Goal: Task Accomplishment & Management: Manage account settings

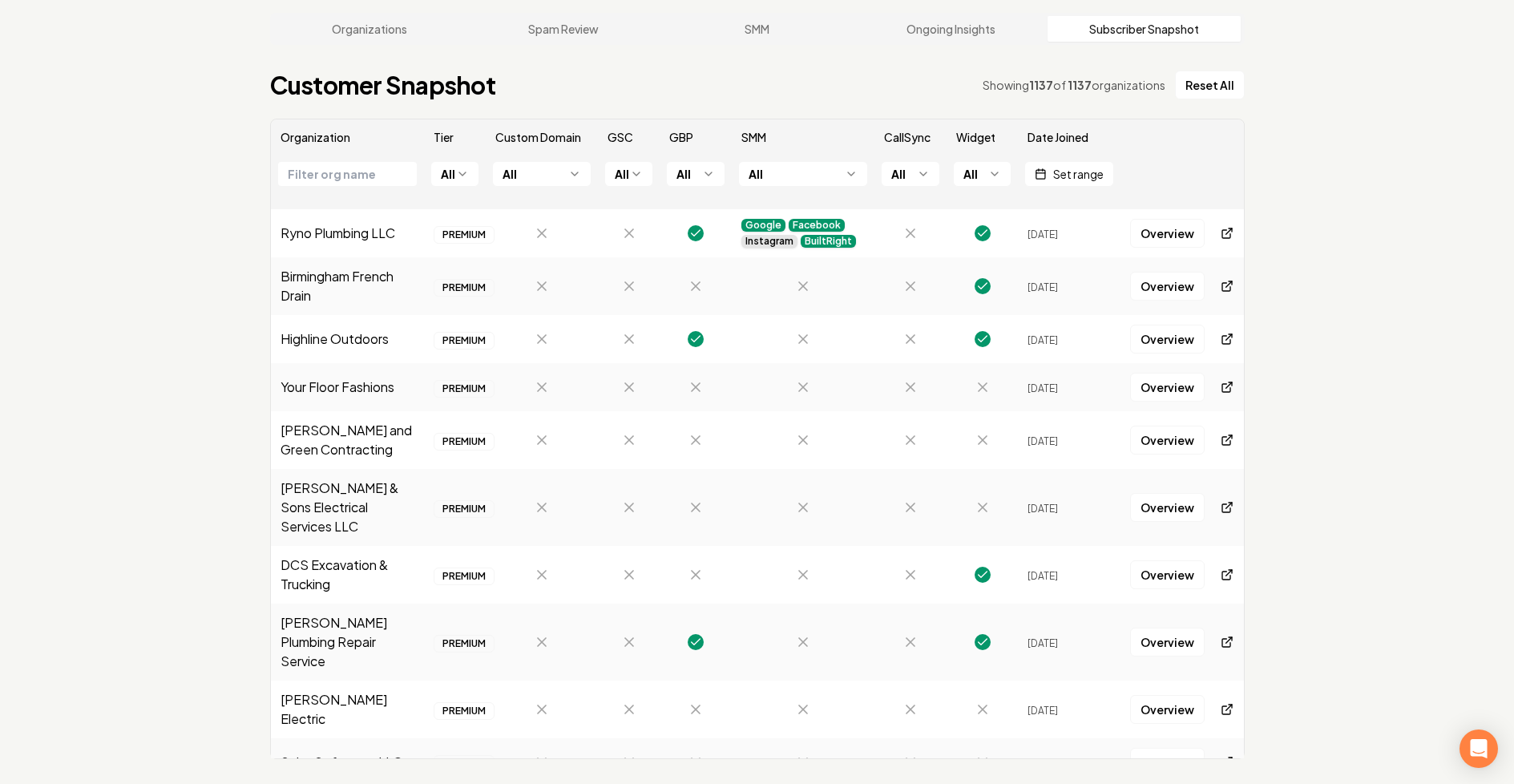
scroll to position [74, 0]
click at [393, 31] on link "Organizations" at bounding box center [370, 29] width 194 height 26
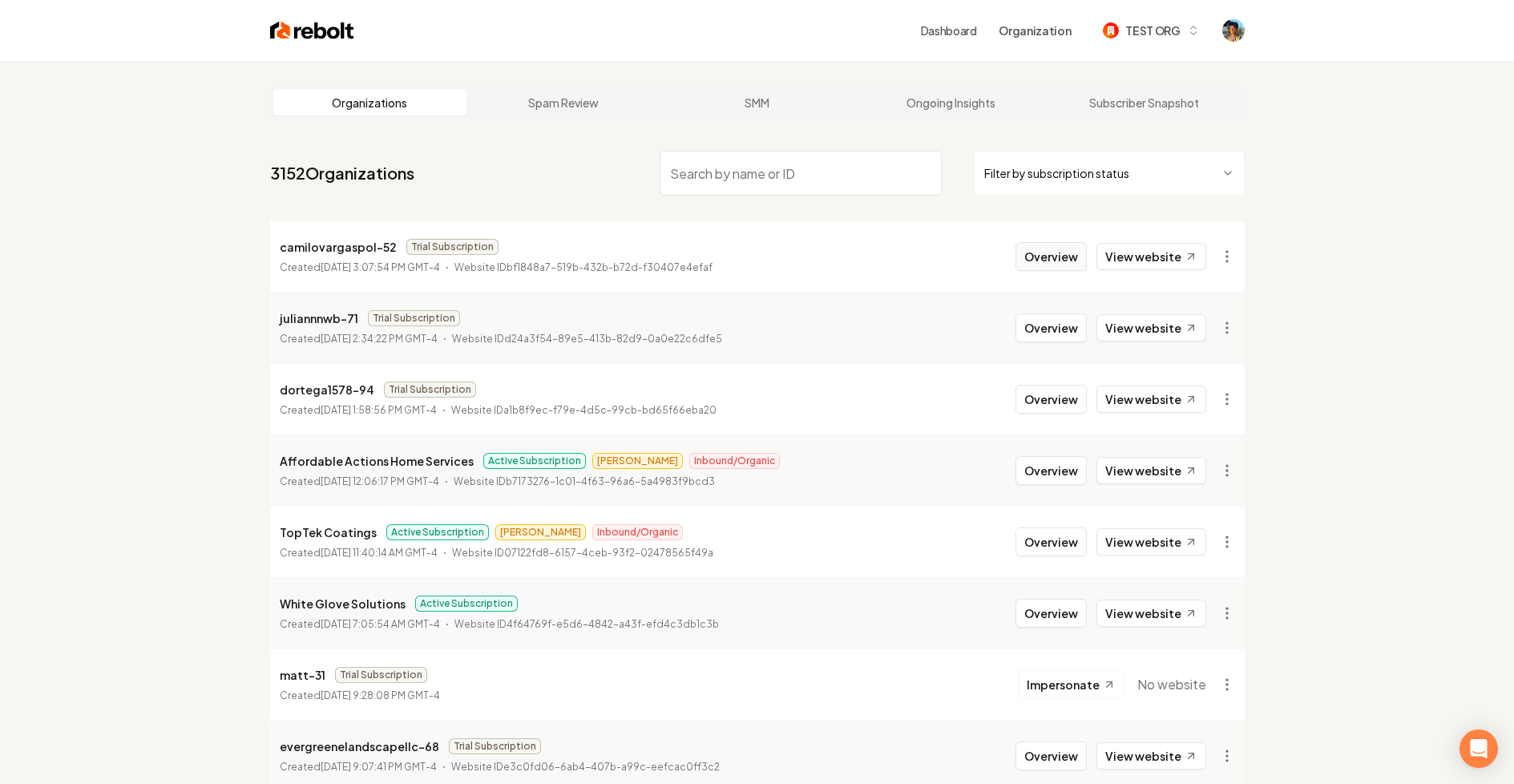
click at [1037, 261] on button "Overview" at bounding box center [1051, 256] width 71 height 29
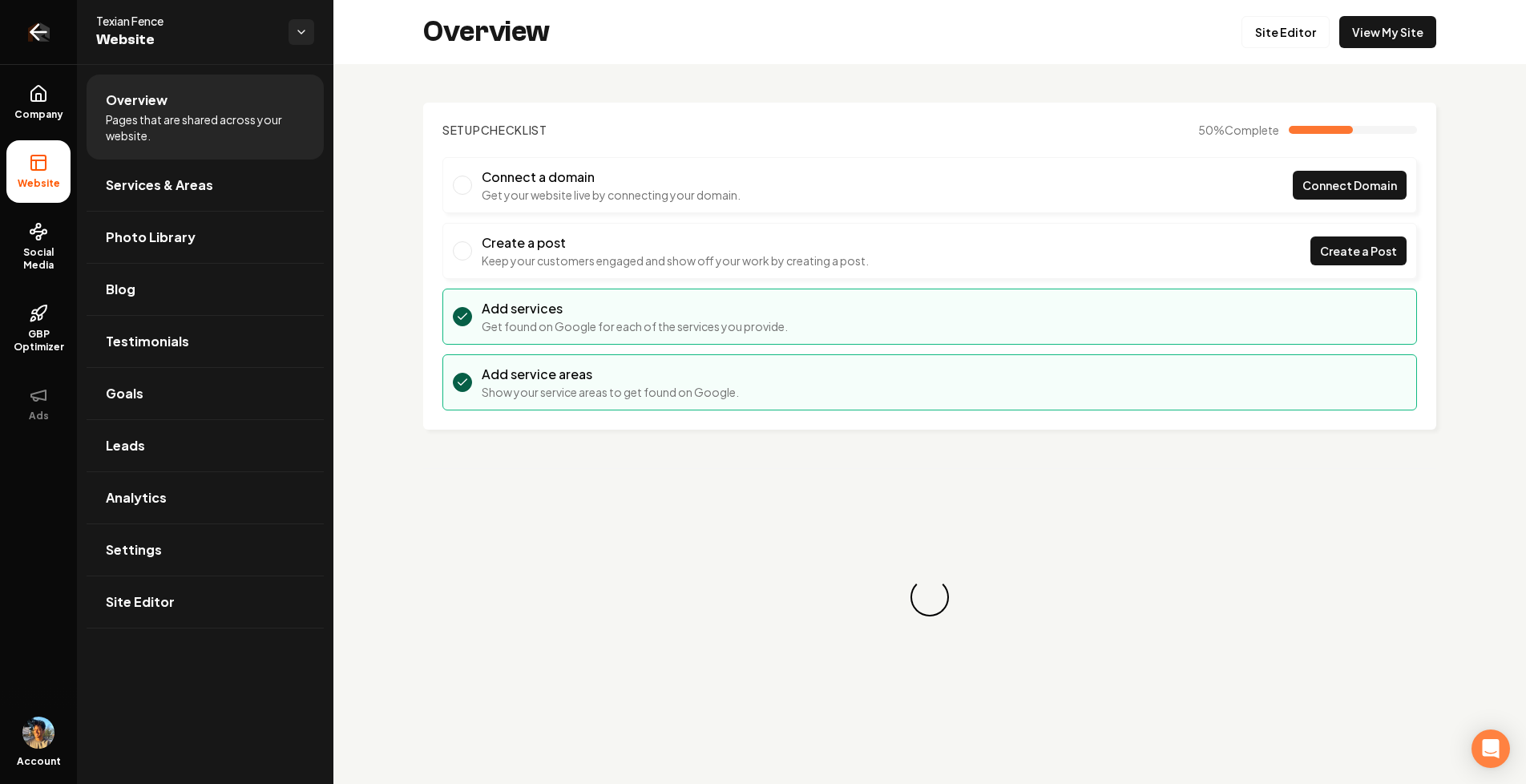
click at [46, 38] on icon "Return to dashboard" at bounding box center [39, 32] width 26 height 26
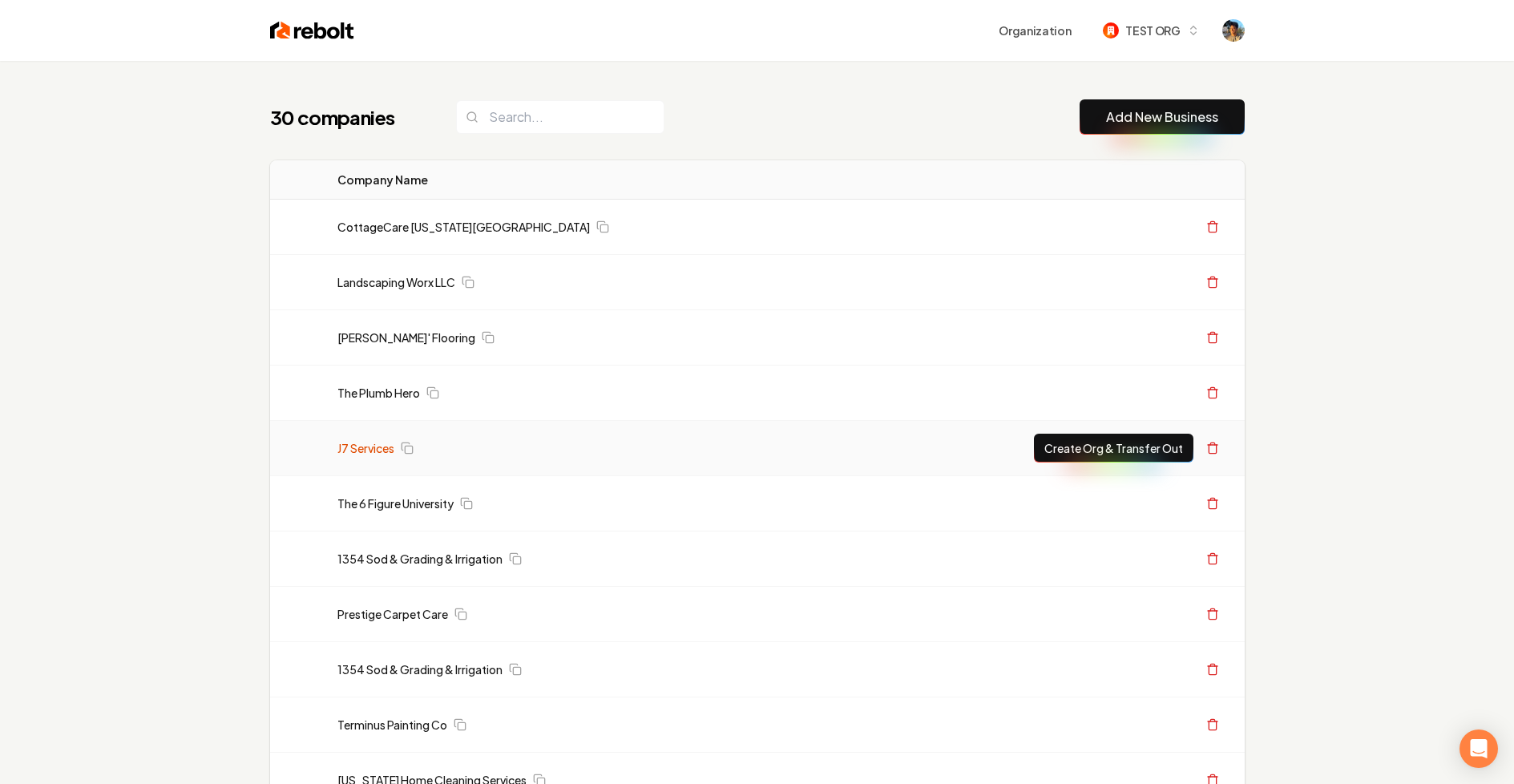
click at [369, 449] on link "J7 Services" at bounding box center [366, 447] width 57 height 16
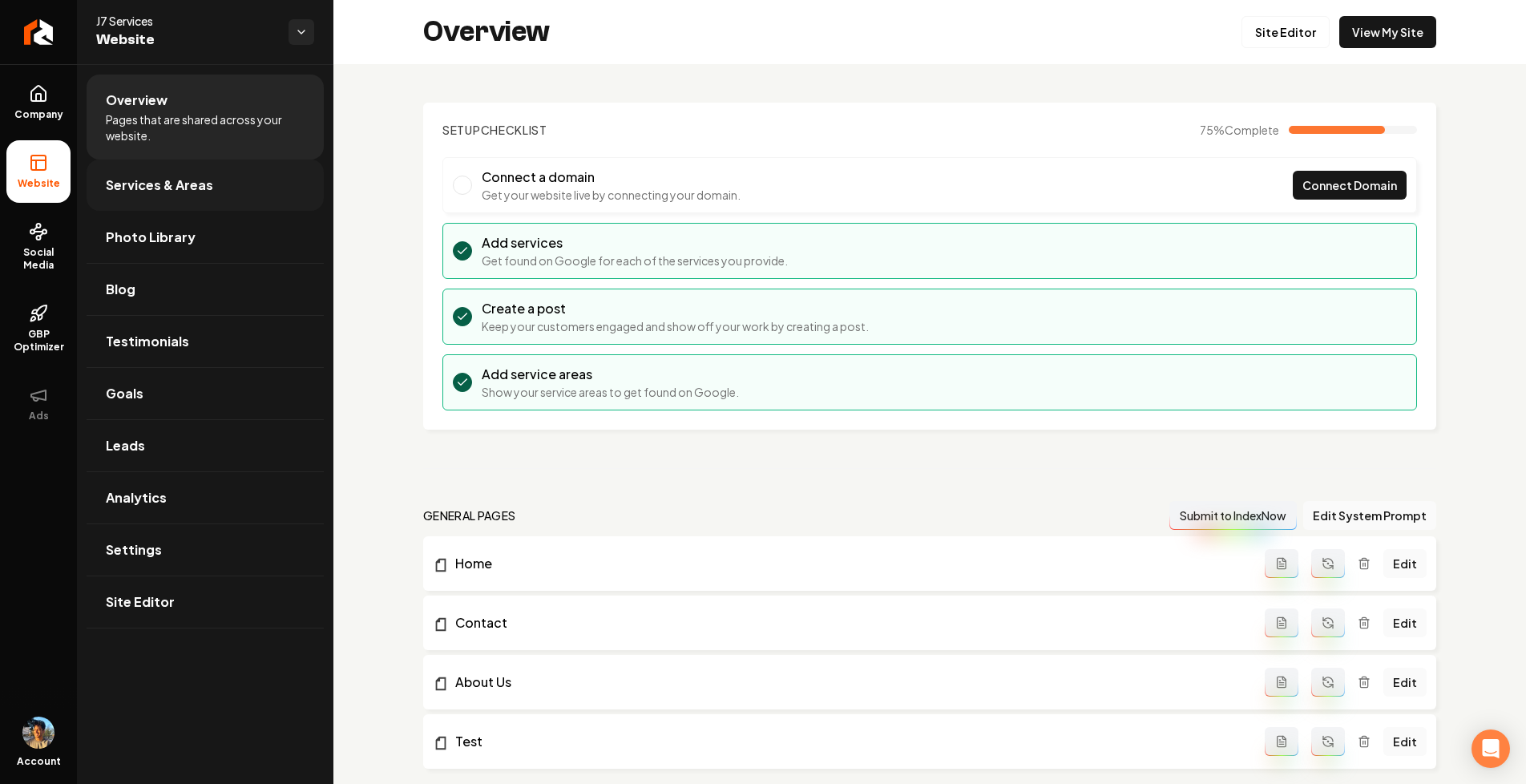
click at [225, 206] on link "Services & Areas" at bounding box center [205, 184] width 237 height 51
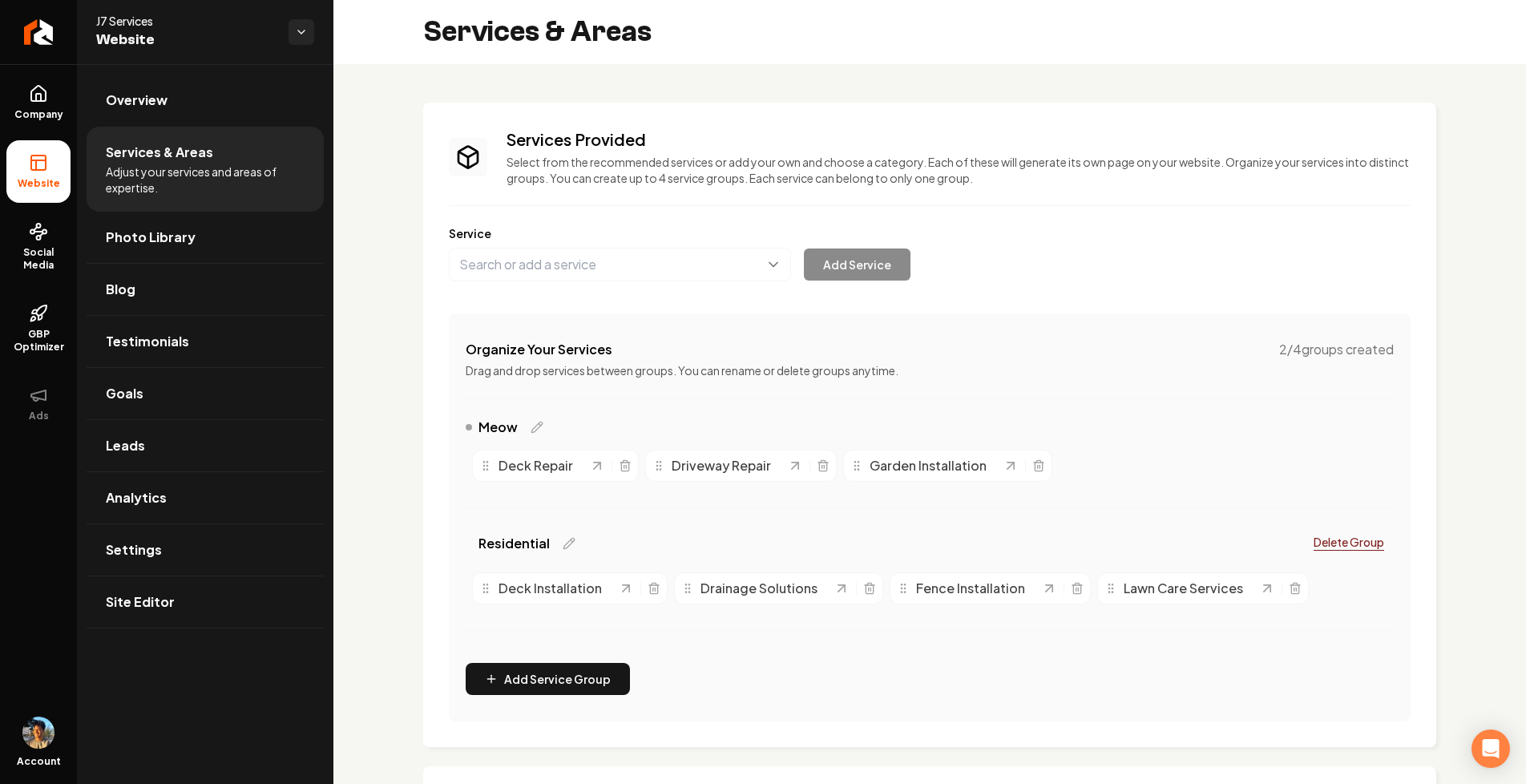
click at [525, 472] on span "Deck Repair" at bounding box center [536, 466] width 74 height 19
drag, startPoint x: 505, startPoint y: 470, endPoint x: 862, endPoint y: 469, distance: 357.0
click at [862, 469] on span "Deck Repair" at bounding box center [890, 466] width 74 height 19
click at [518, 477] on div "Deck Repair" at bounding box center [555, 465] width 167 height 32
click at [539, 433] on icon "Main content area" at bounding box center [537, 427] width 13 height 13
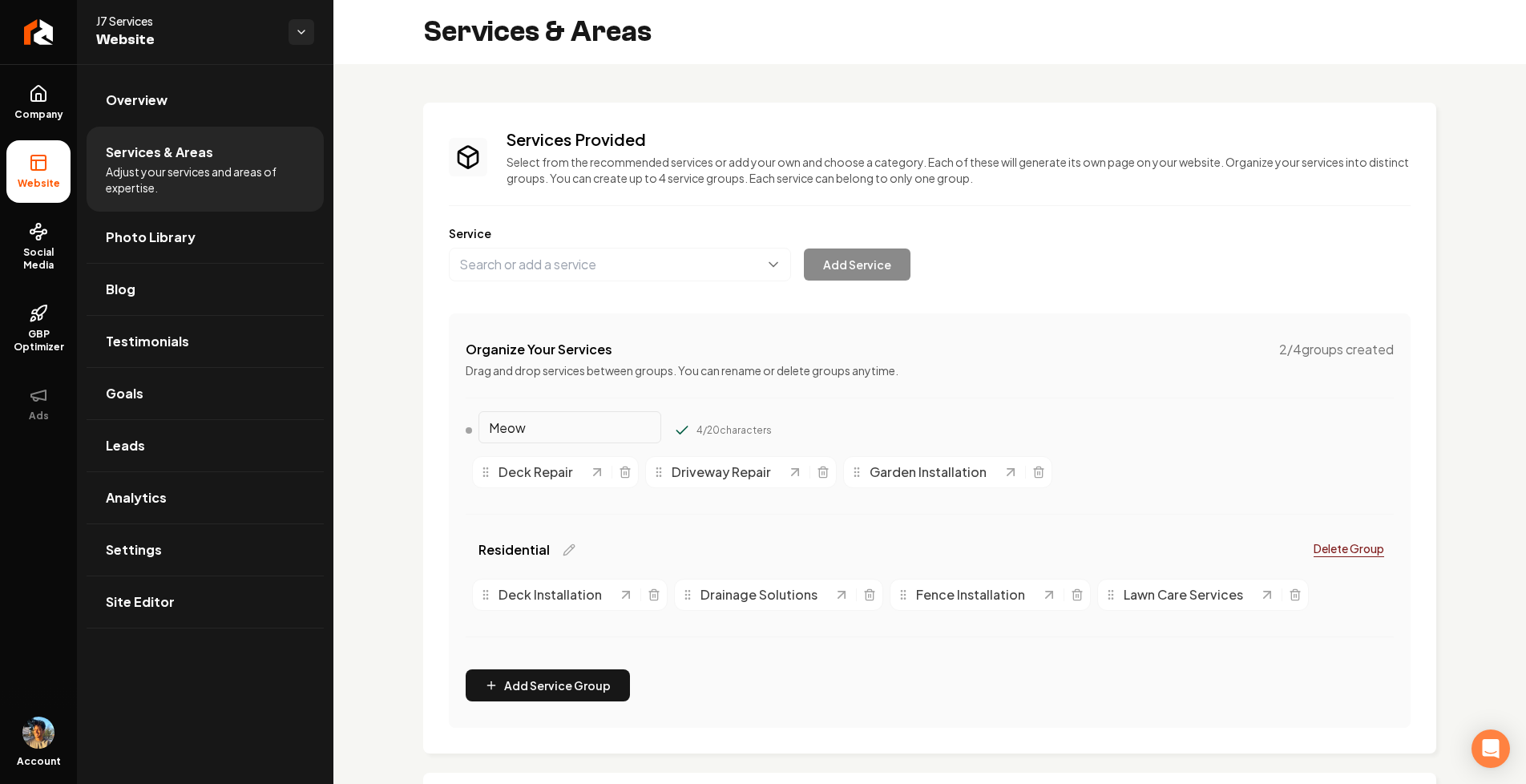
click at [806, 405] on div "Organize Your Services 2 / 4 groups created Drag and drop services between grou…" at bounding box center [930, 520] width 962 height 414
click at [677, 427] on icon "Main content area" at bounding box center [682, 430] width 10 height 7
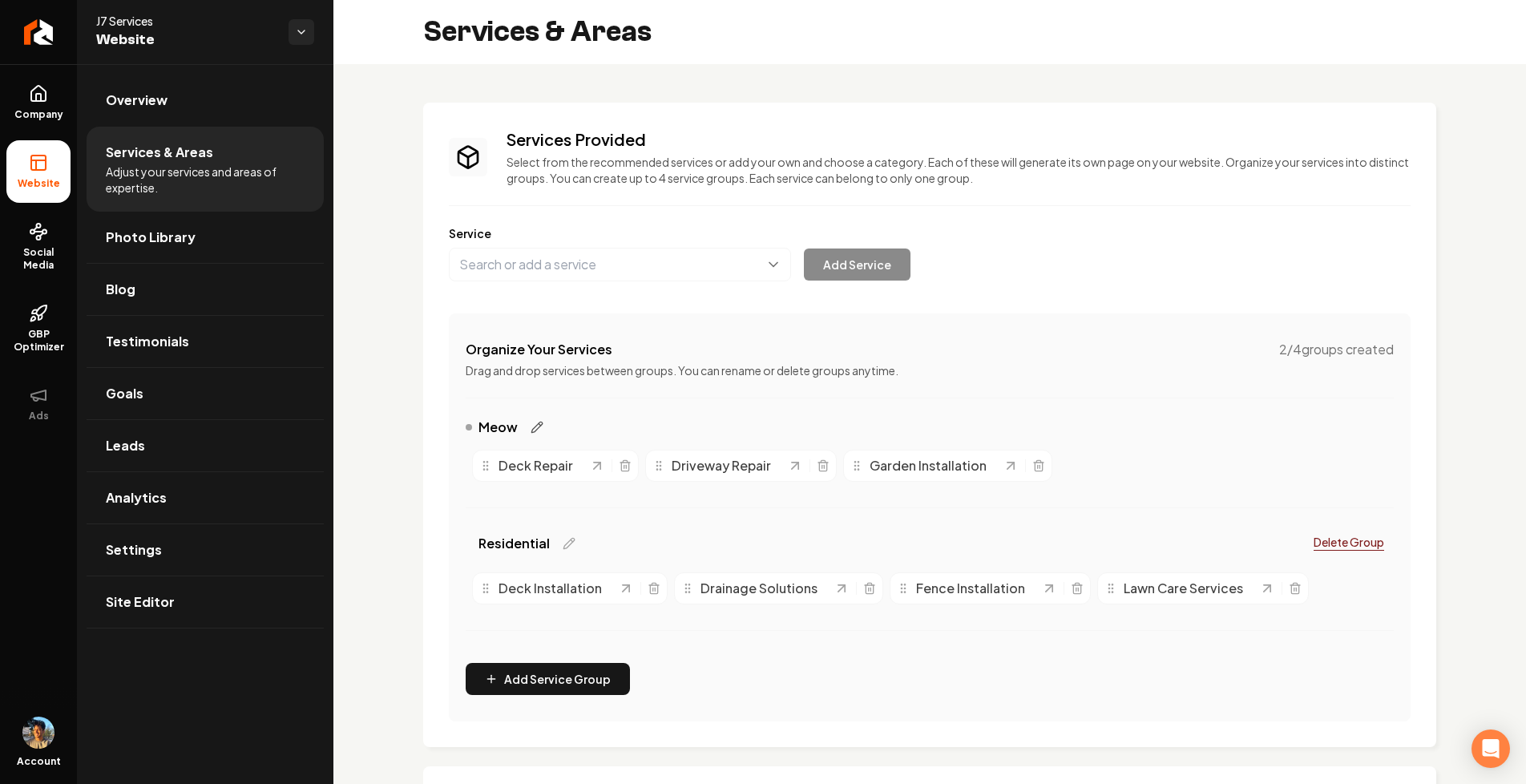
click at [540, 423] on icon "Main content area" at bounding box center [537, 427] width 13 height 13
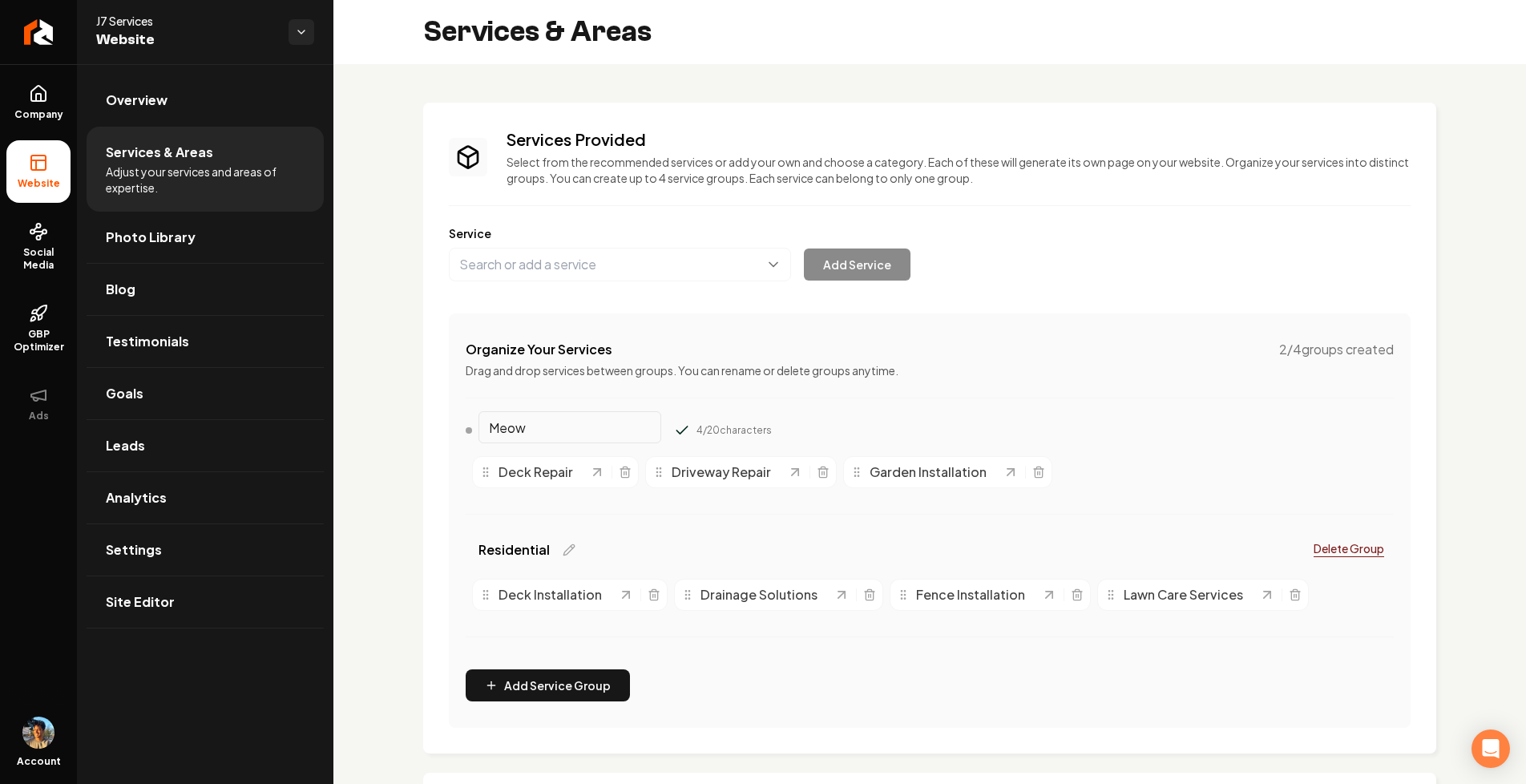
click at [674, 426] on icon "Main content area" at bounding box center [682, 430] width 16 height 16
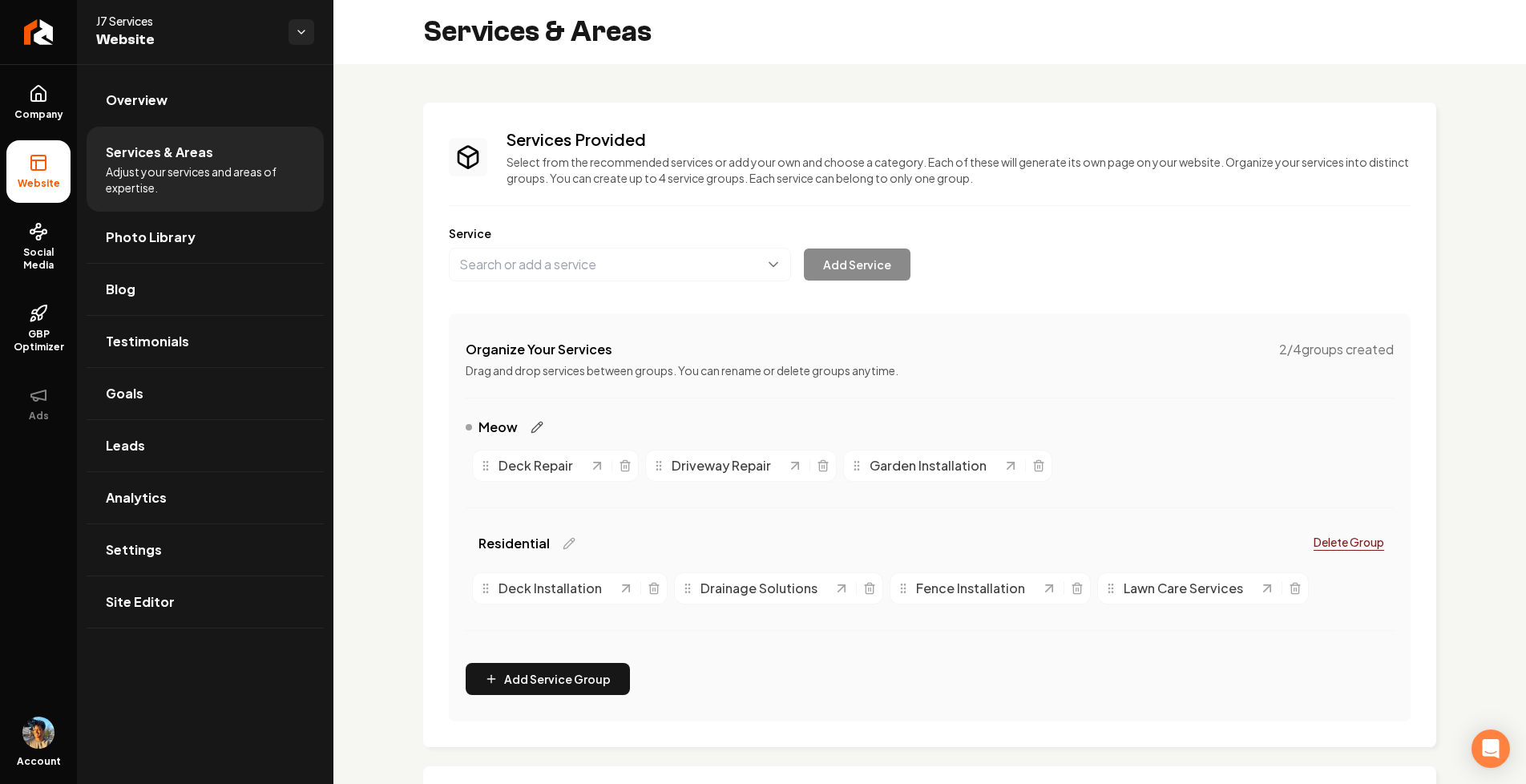
click at [537, 422] on icon "Main content area" at bounding box center [537, 427] width 13 height 13
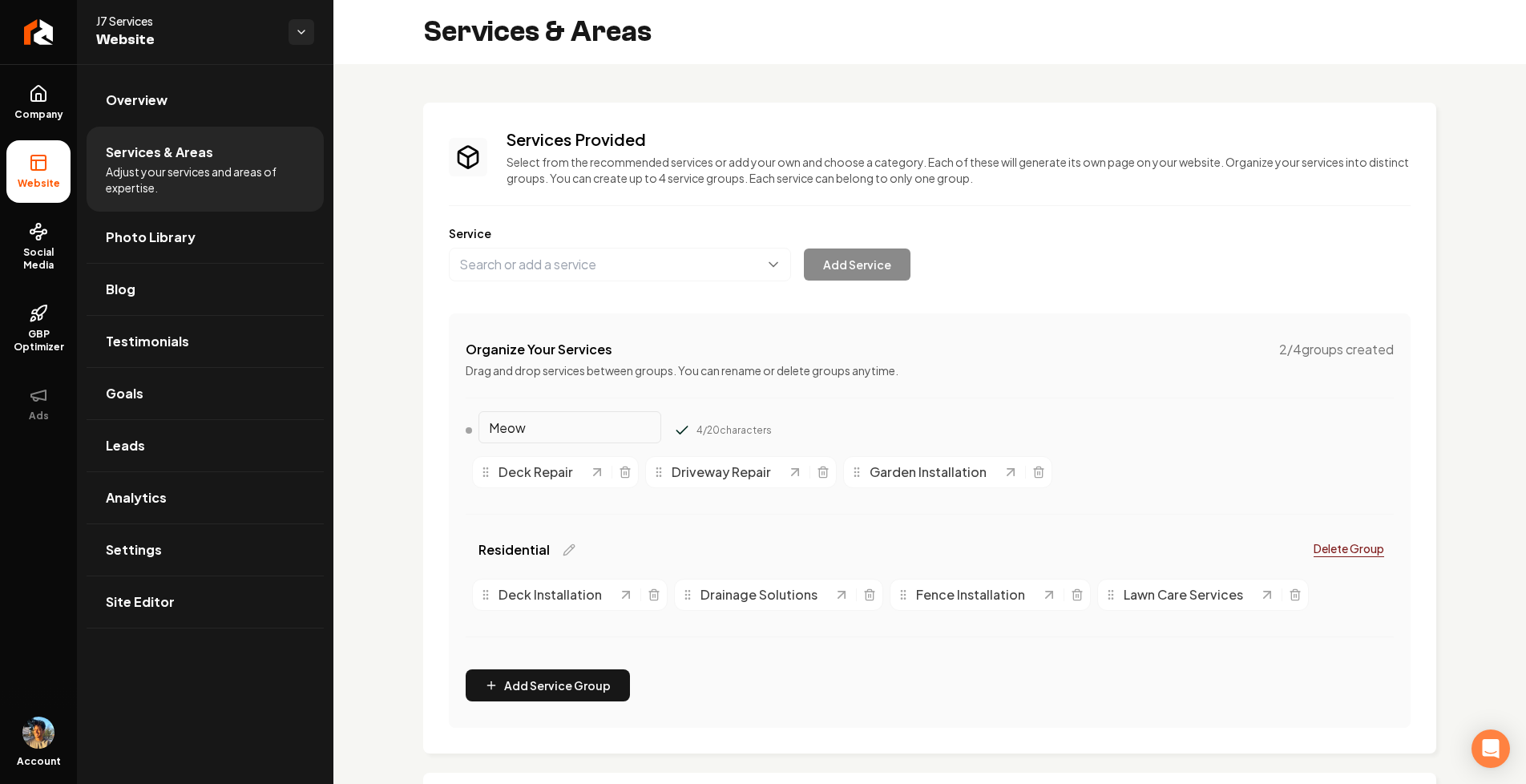
click at [674, 429] on icon "Main content area" at bounding box center [682, 430] width 16 height 16
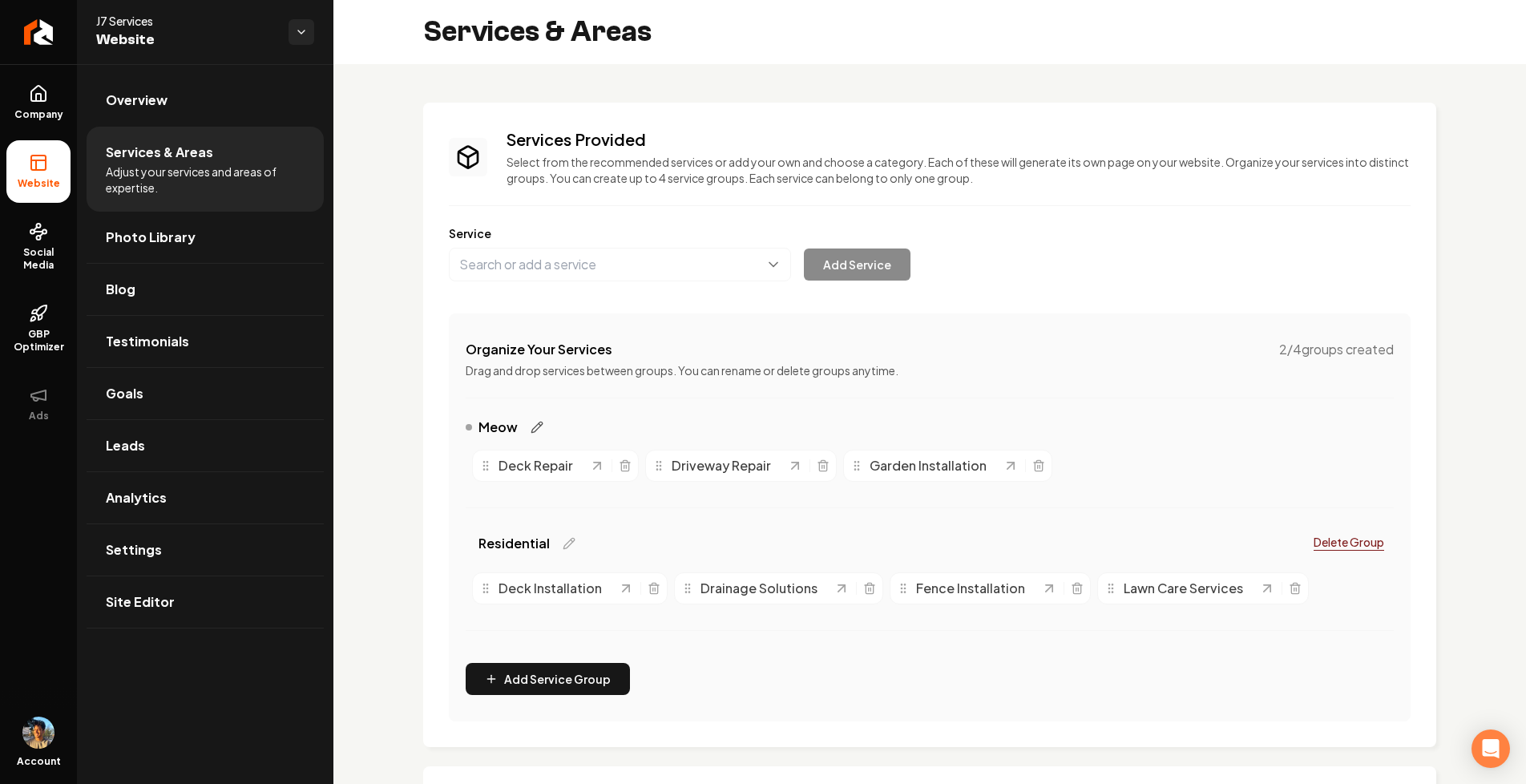
click at [542, 424] on icon "Main content area" at bounding box center [537, 427] width 13 height 13
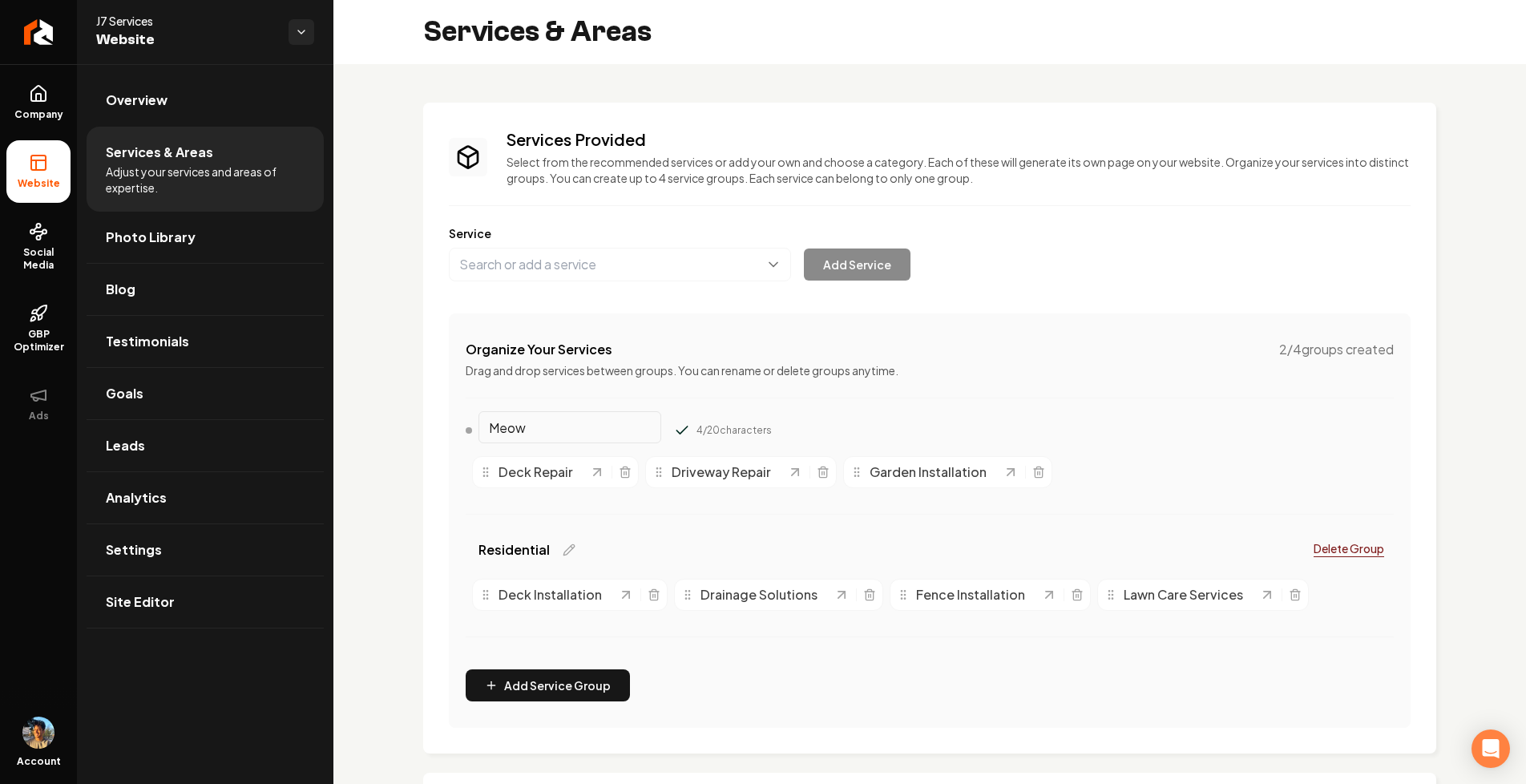
click at [674, 429] on icon "Main content area" at bounding box center [682, 430] width 16 height 16
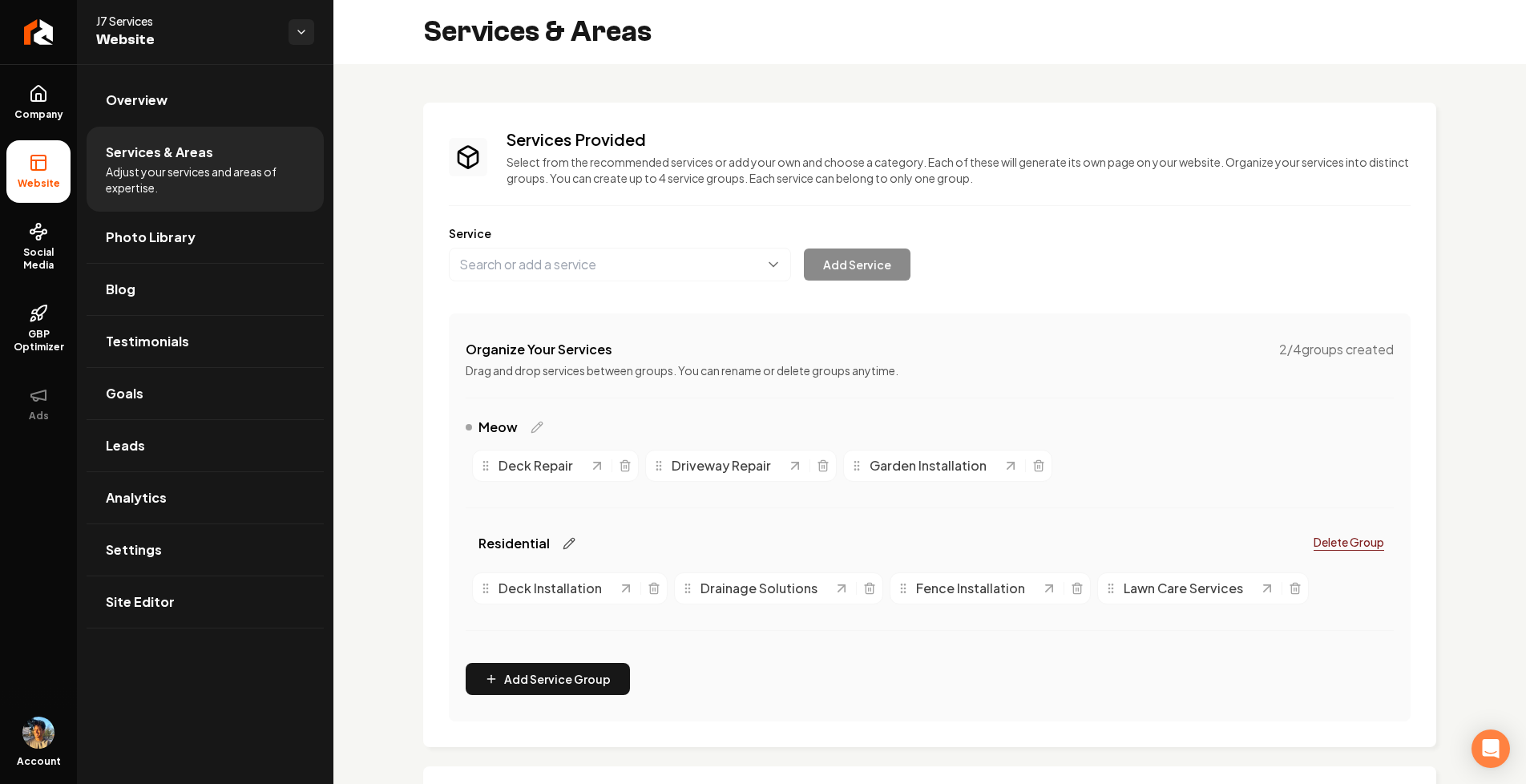
click at [565, 540] on icon "Main content area" at bounding box center [569, 543] width 13 height 13
click at [674, 546] on icon "Main content area" at bounding box center [682, 543] width 16 height 16
click at [536, 423] on icon "Main content area" at bounding box center [537, 427] width 13 height 13
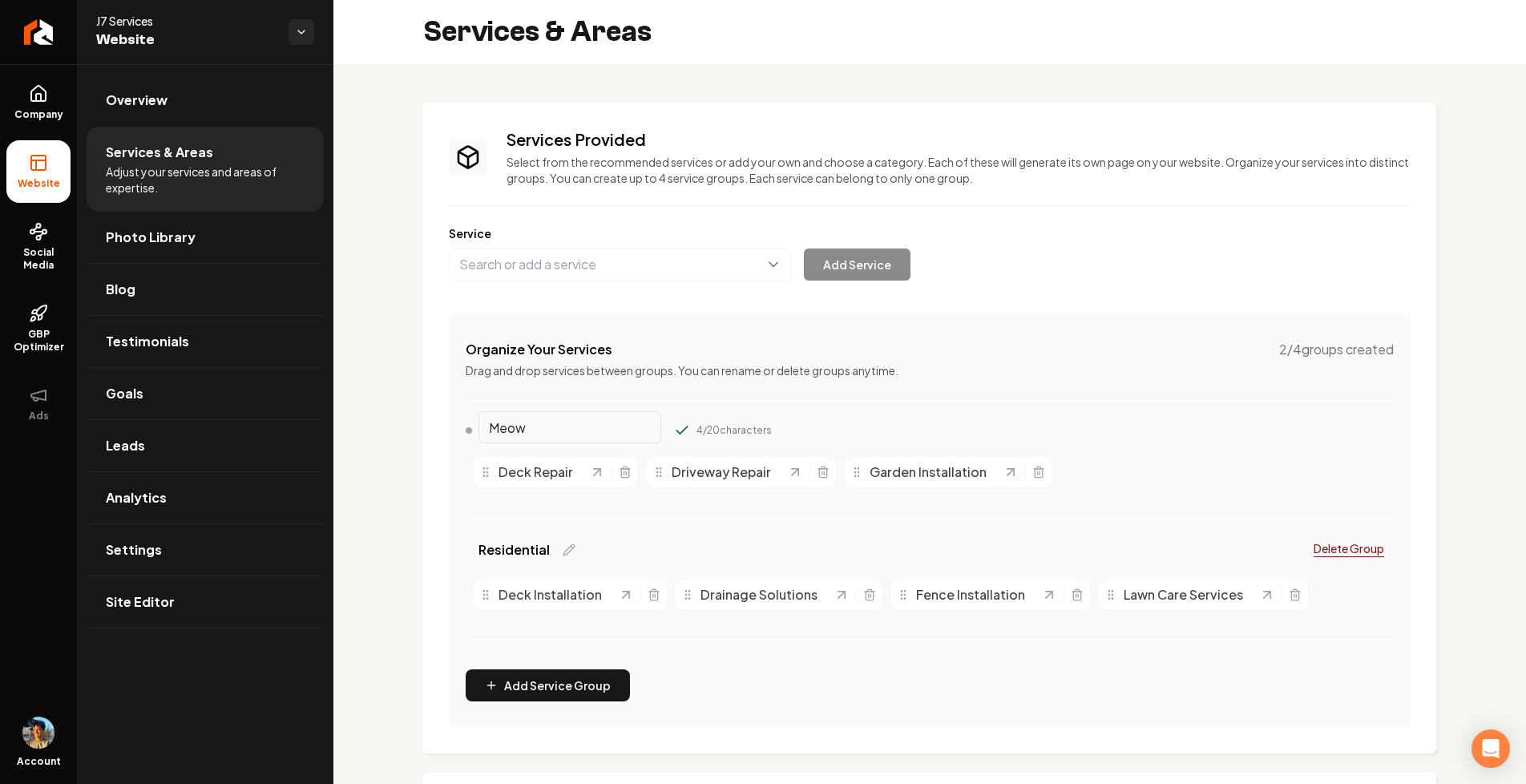
click at [544, 424] on input "Meow" at bounding box center [570, 427] width 183 height 32
click at [674, 427] on icon "Main content area" at bounding box center [682, 430] width 16 height 16
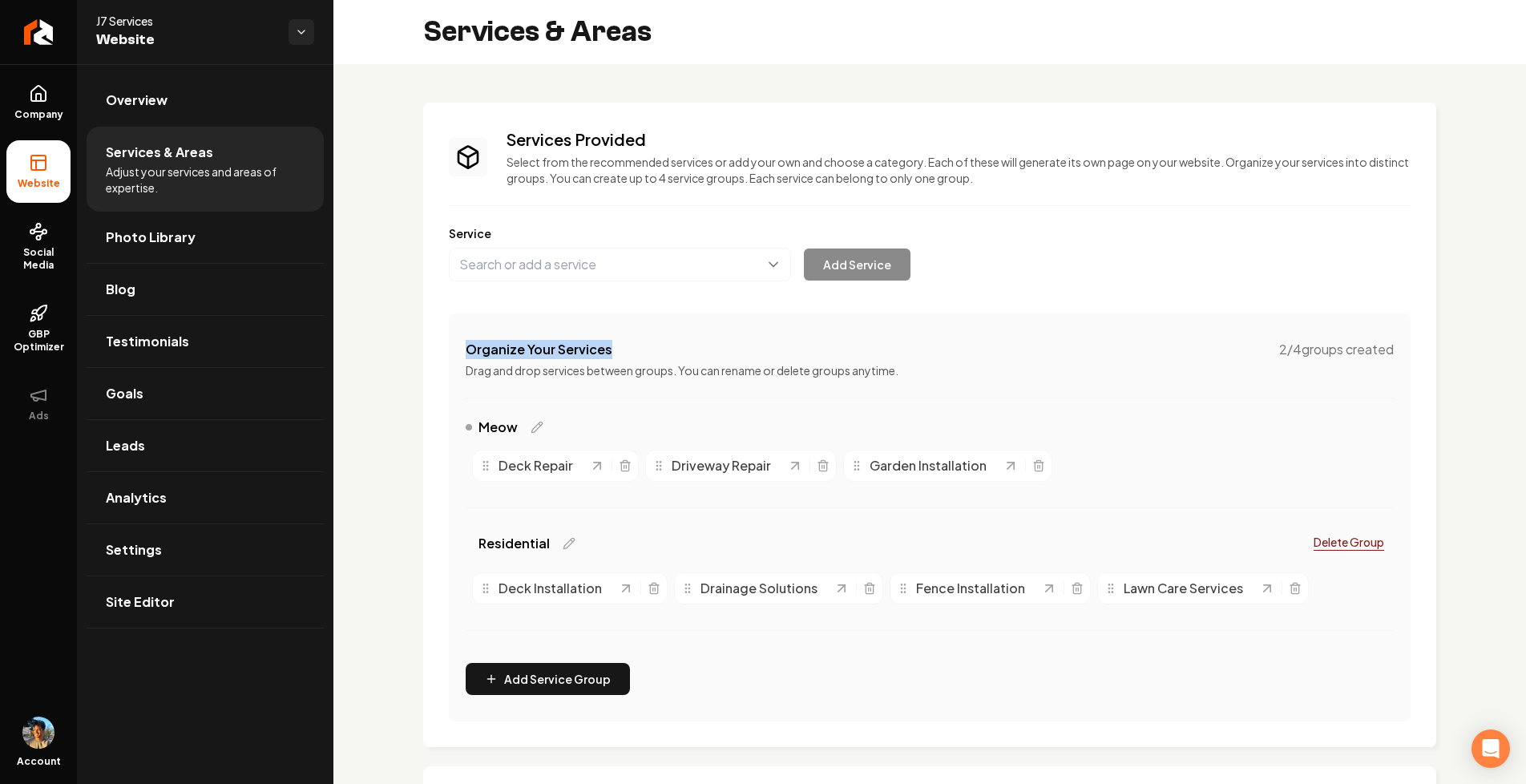
drag, startPoint x: 458, startPoint y: 352, endPoint x: 736, endPoint y: 357, distance: 278.0
click at [738, 357] on div "Organize Your Services 2 / 4 groups created Drag and drop services between grou…" at bounding box center [930, 517] width 962 height 408
click at [600, 360] on div "Organize Your Services 2 / 4 groups created Drag and drop services between grou…" at bounding box center [930, 359] width 928 height 38
drag, startPoint x: 576, startPoint y: 370, endPoint x: 744, endPoint y: 370, distance: 168.0
click at [744, 370] on p "Drag and drop services between groups. You can rename or delete groups anytime." at bounding box center [930, 370] width 928 height 16
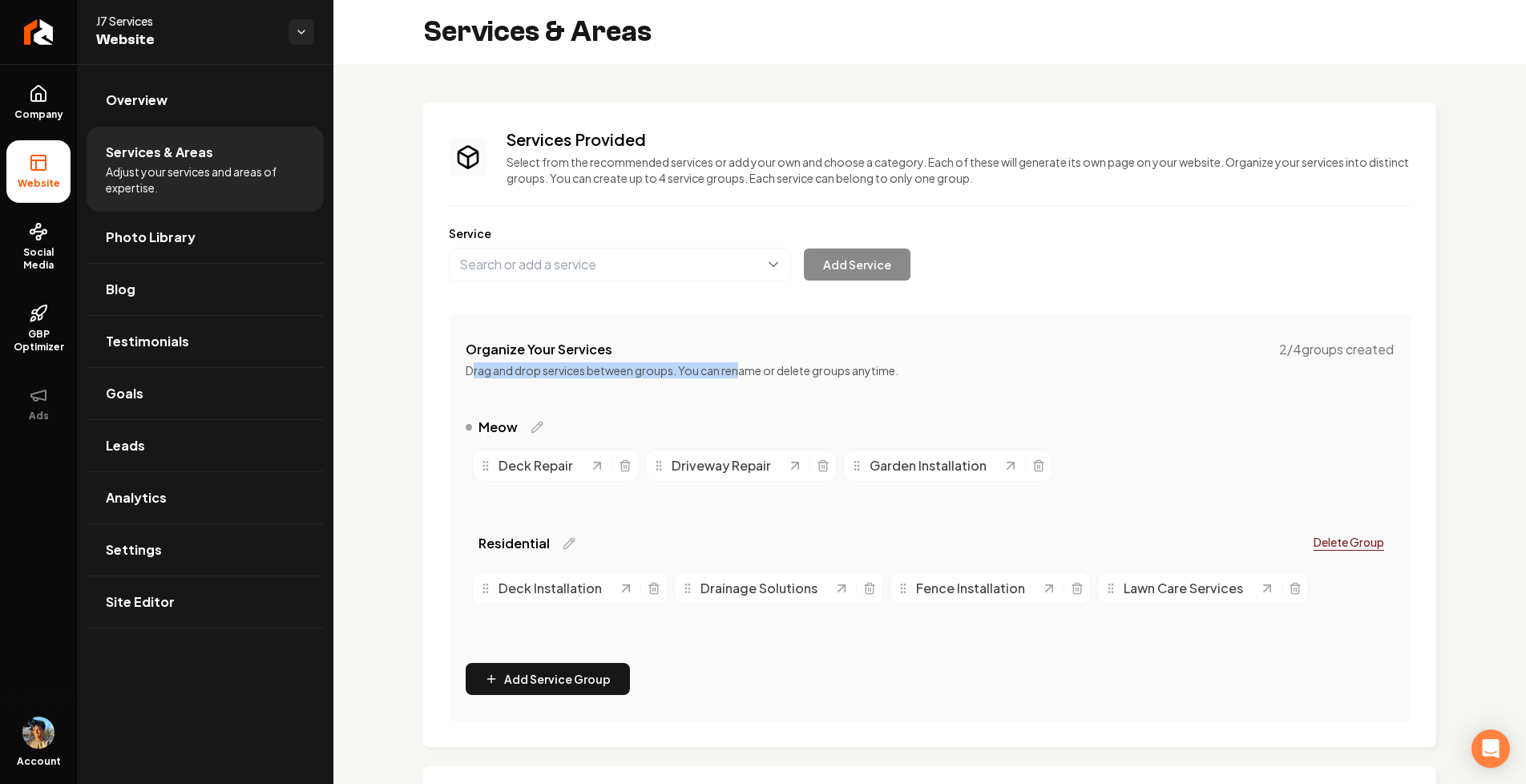
click at [744, 370] on p "Drag and drop services between groups. You can rename or delete groups anytime." at bounding box center [930, 370] width 928 height 16
click at [711, 254] on button "Main content area" at bounding box center [620, 264] width 342 height 34
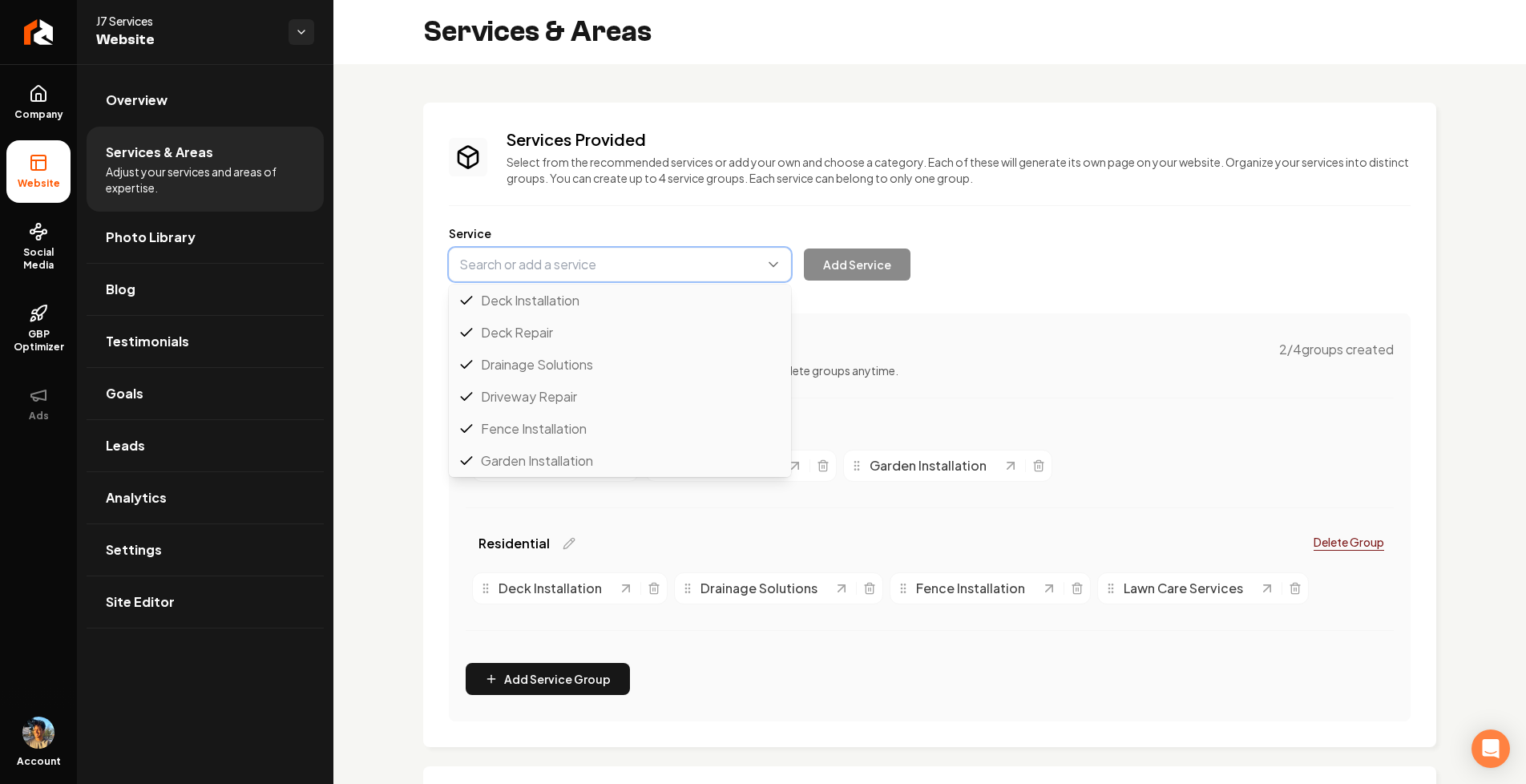
scroll to position [32, 0]
click at [739, 212] on div "Services Provided Select from the recommended services or add your own and choo…" at bounding box center [930, 424] width 962 height 593
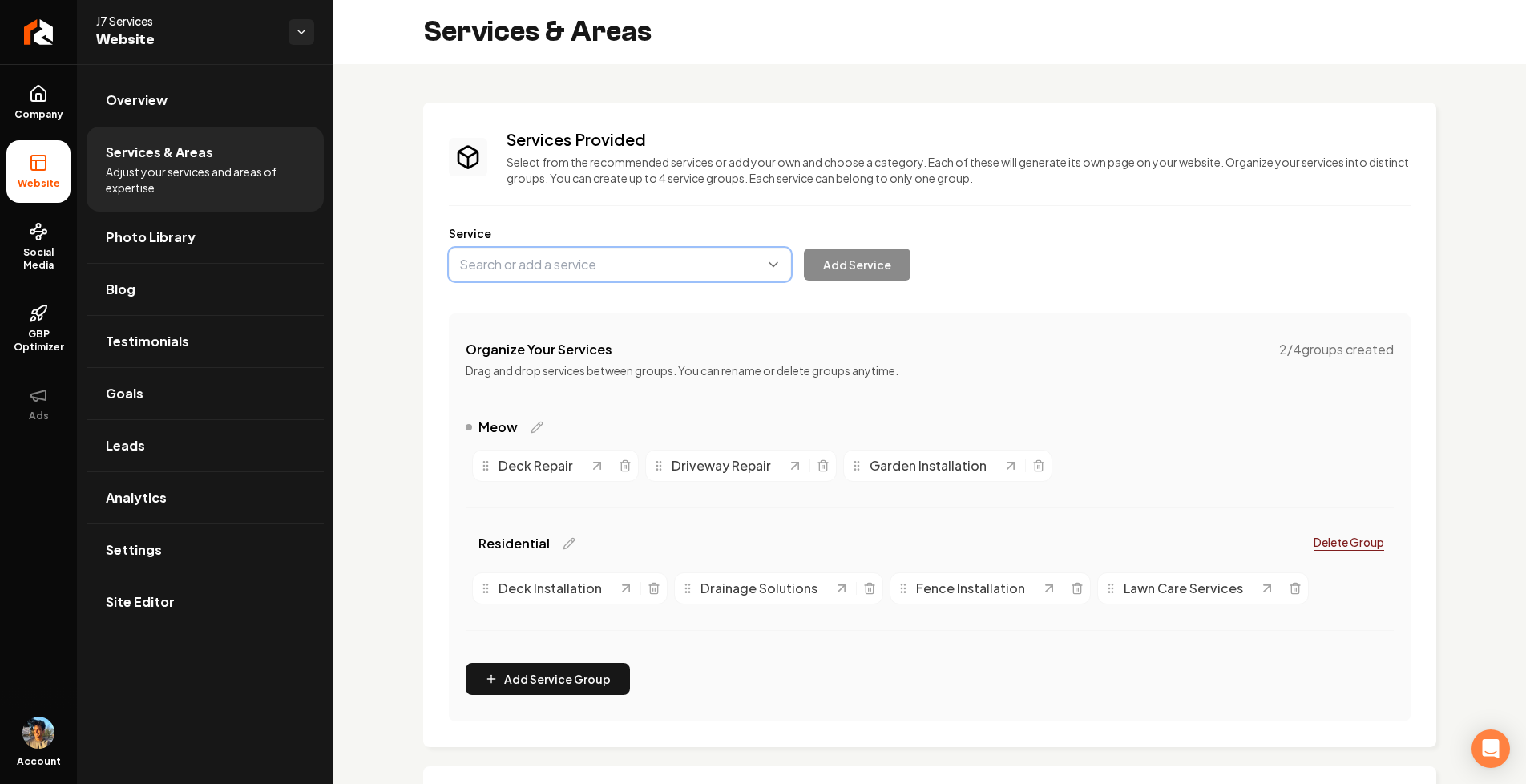
click at [754, 253] on button "Main content area" at bounding box center [620, 264] width 342 height 34
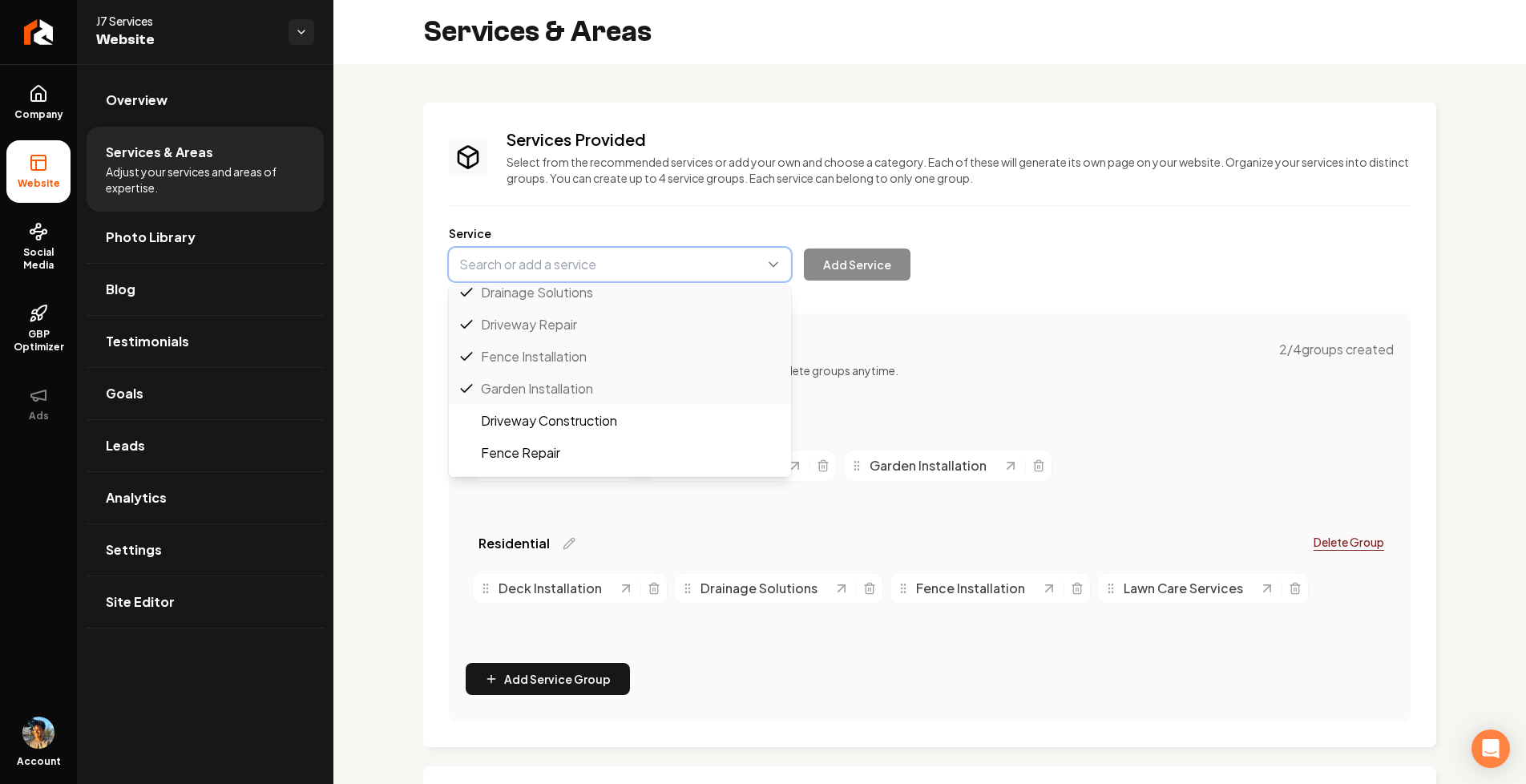
scroll to position [91, 0]
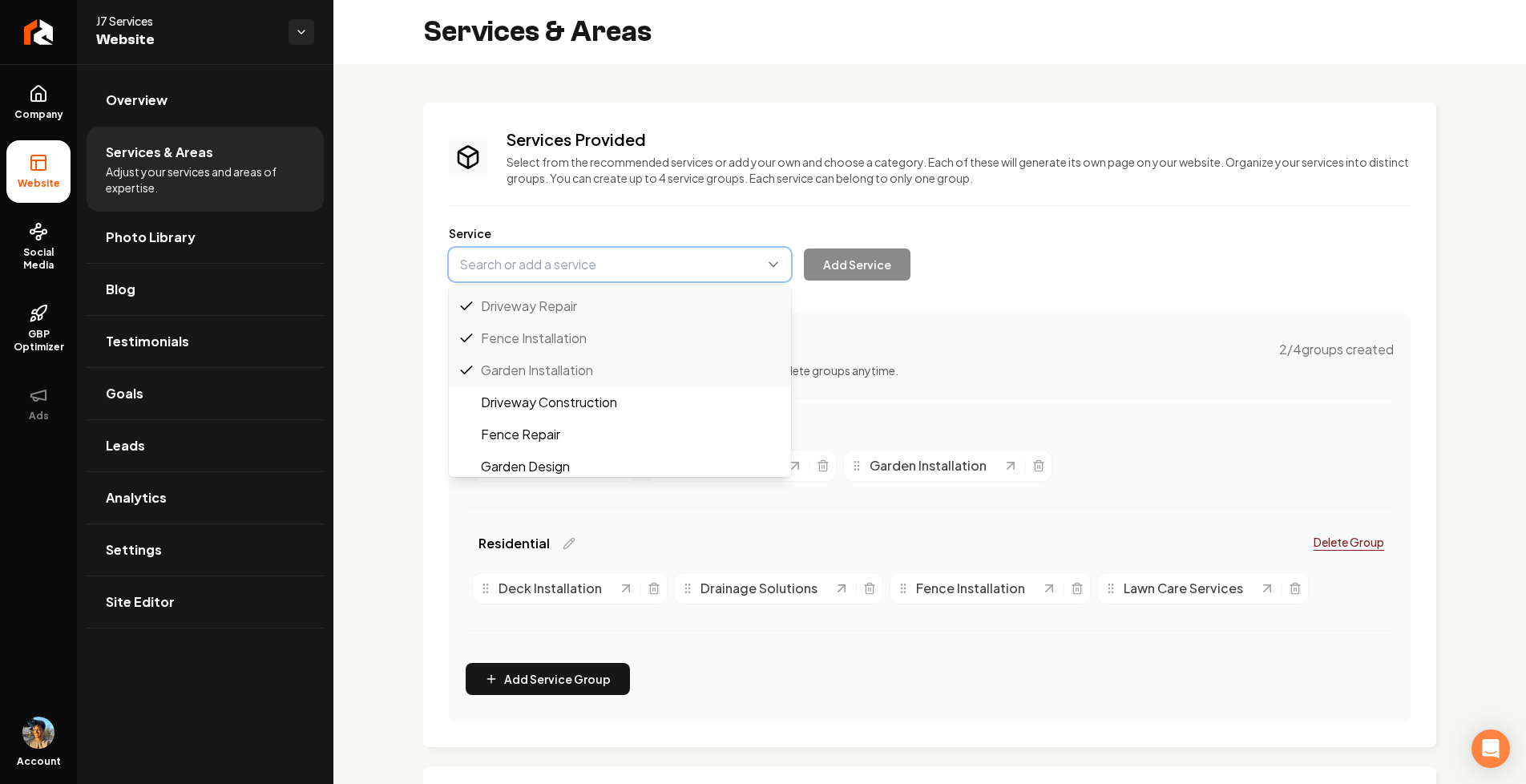
type input "Driveway Construction"
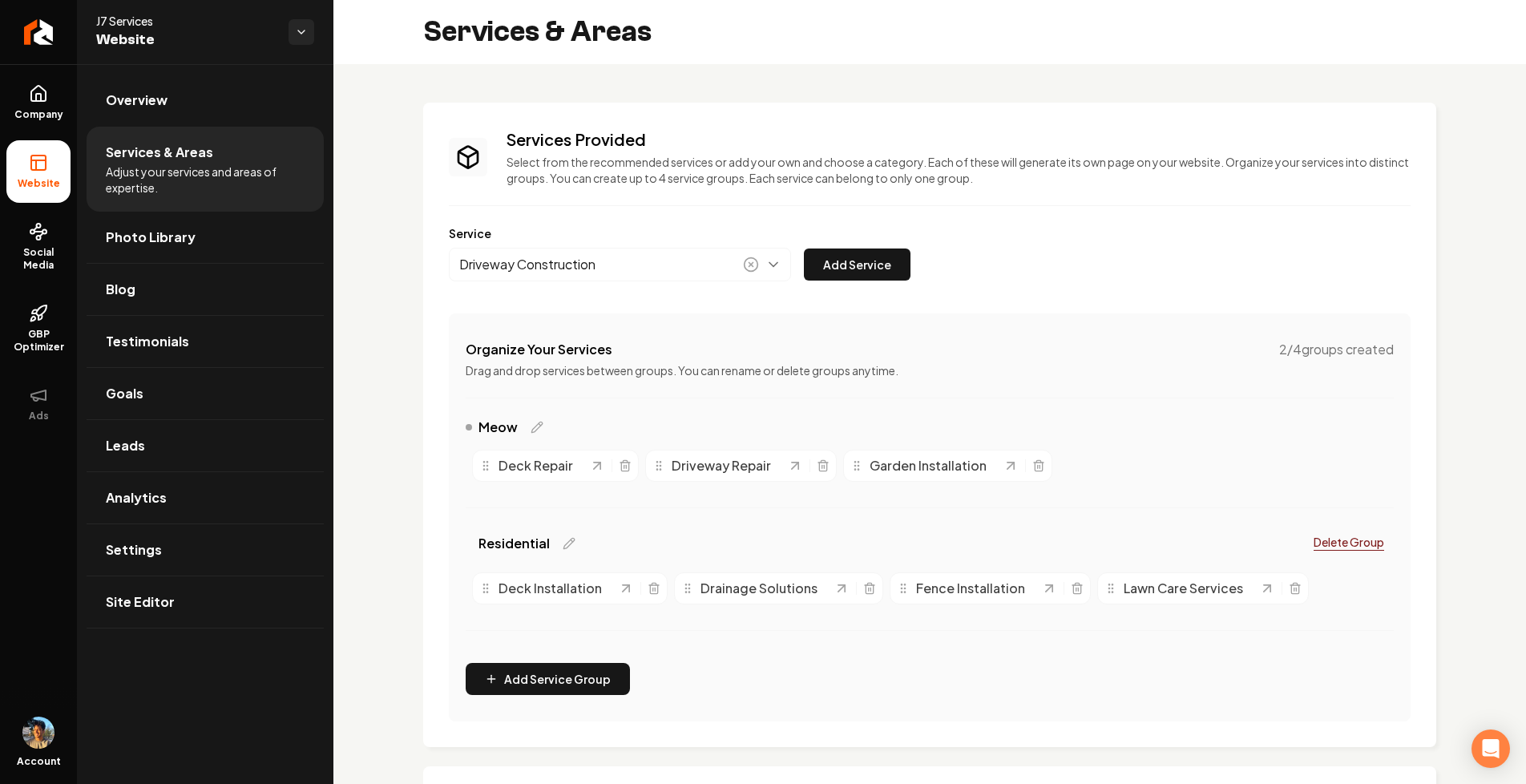
click at [692, 228] on label "Service" at bounding box center [930, 233] width 962 height 16
click at [839, 276] on button "Add Service" at bounding box center [857, 264] width 106 height 32
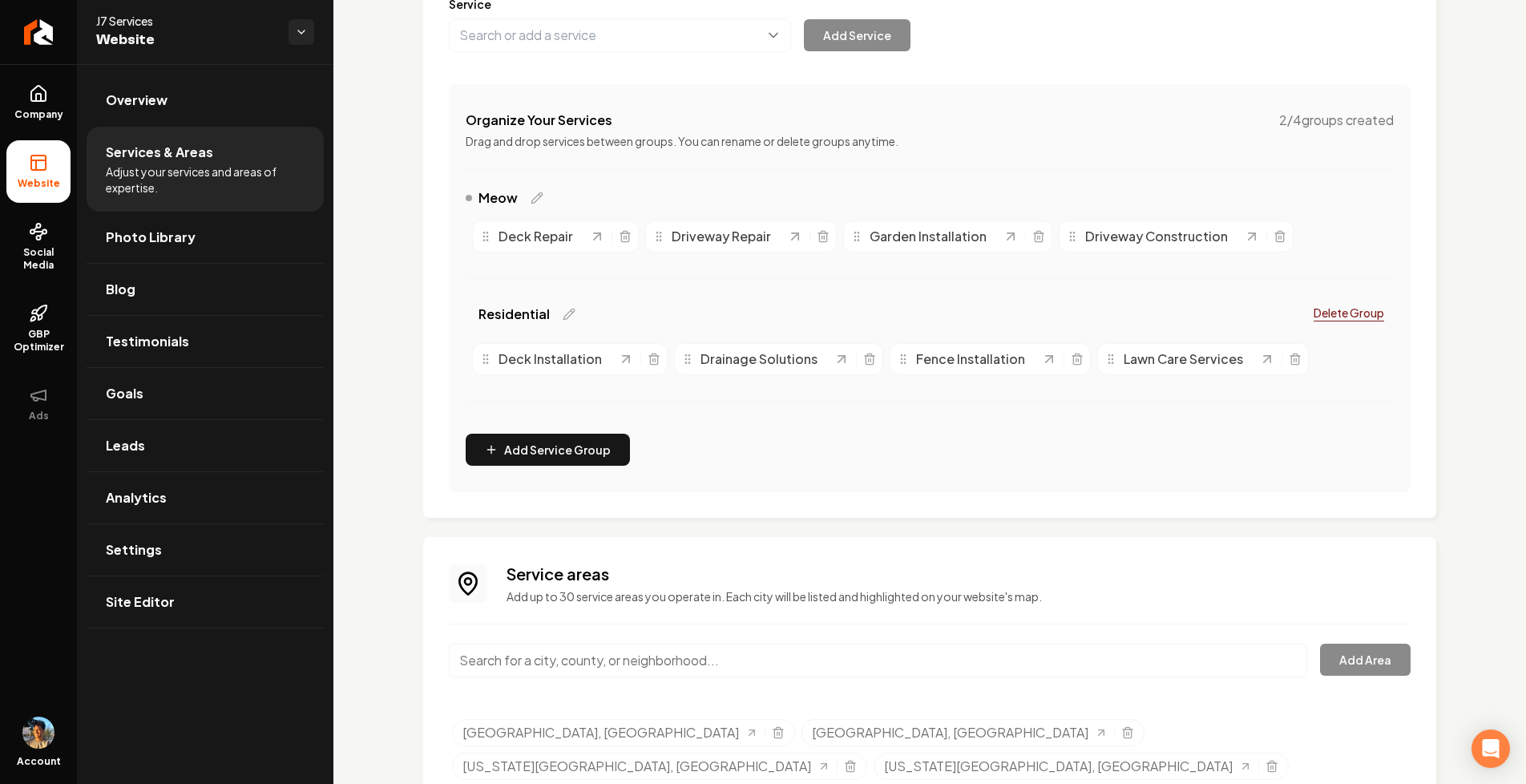
scroll to position [262, 0]
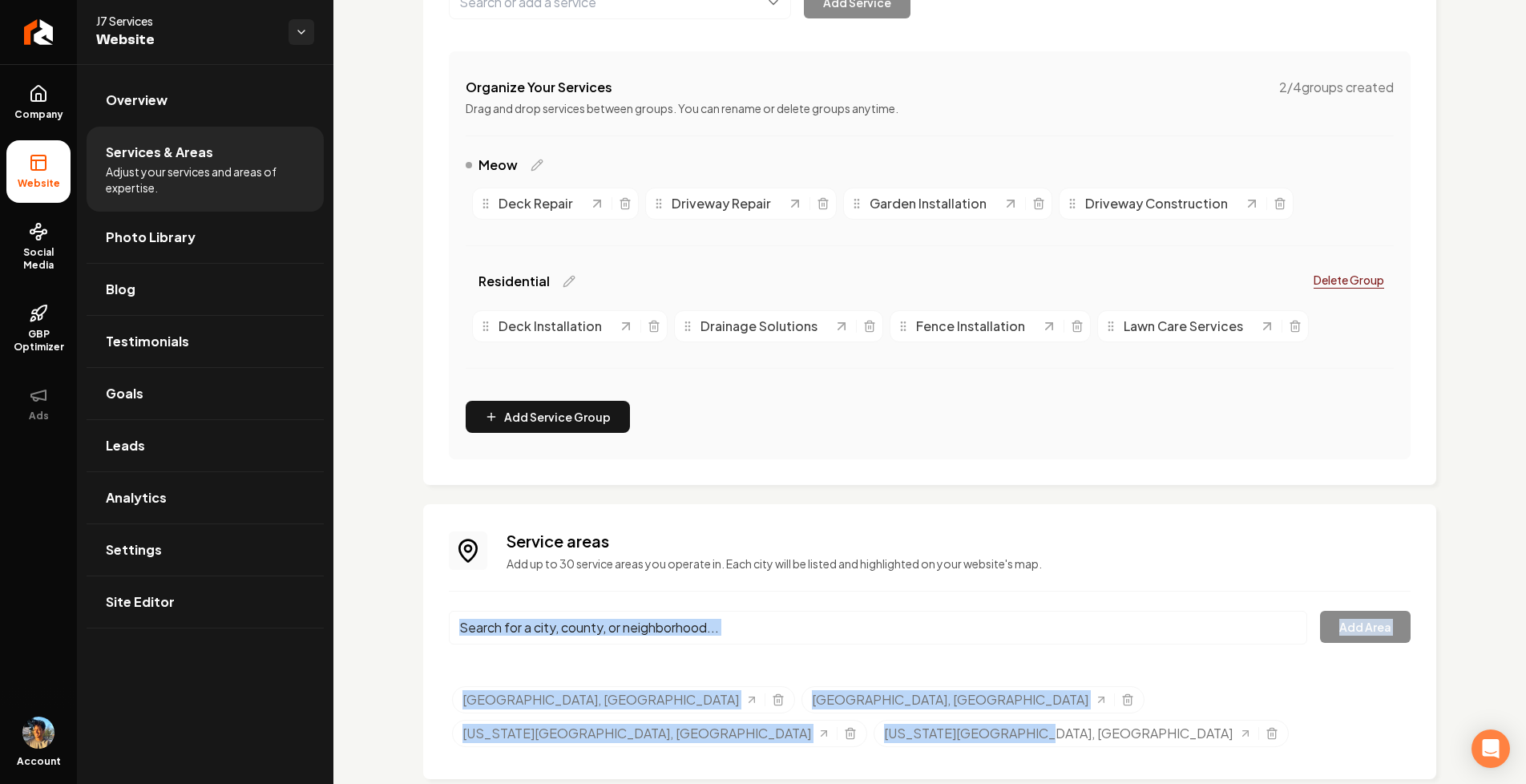
drag, startPoint x: 445, startPoint y: 652, endPoint x: 871, endPoint y: 712, distance: 430.2
click at [872, 712] on div "Service areas Add up to 30 service areas you operate in. Each city will be list…" at bounding box center [930, 641] width 1013 height 275
click at [35, 108] on span "Company" at bounding box center [38, 114] width 61 height 13
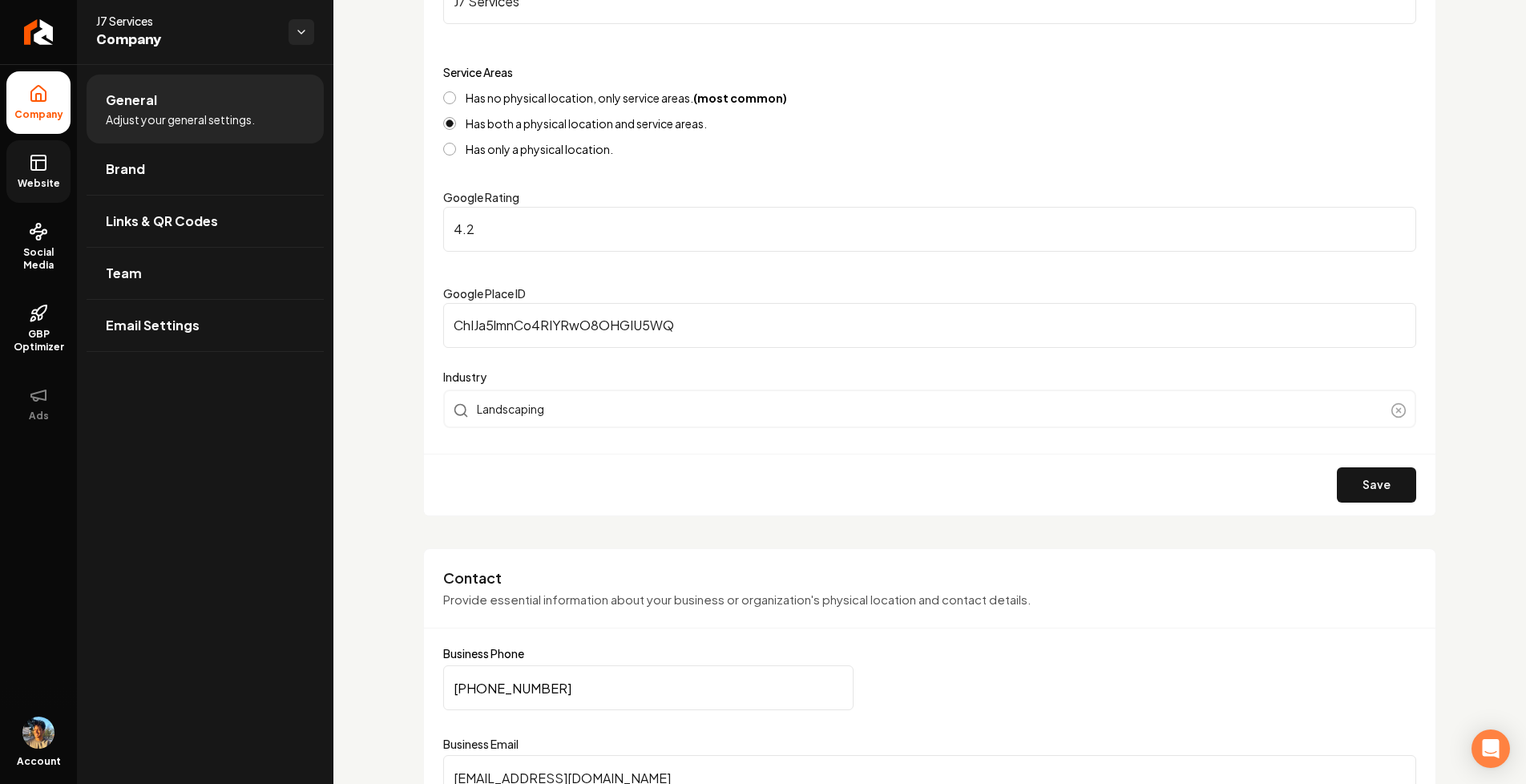
click at [70, 200] on link "Website" at bounding box center [38, 171] width 64 height 62
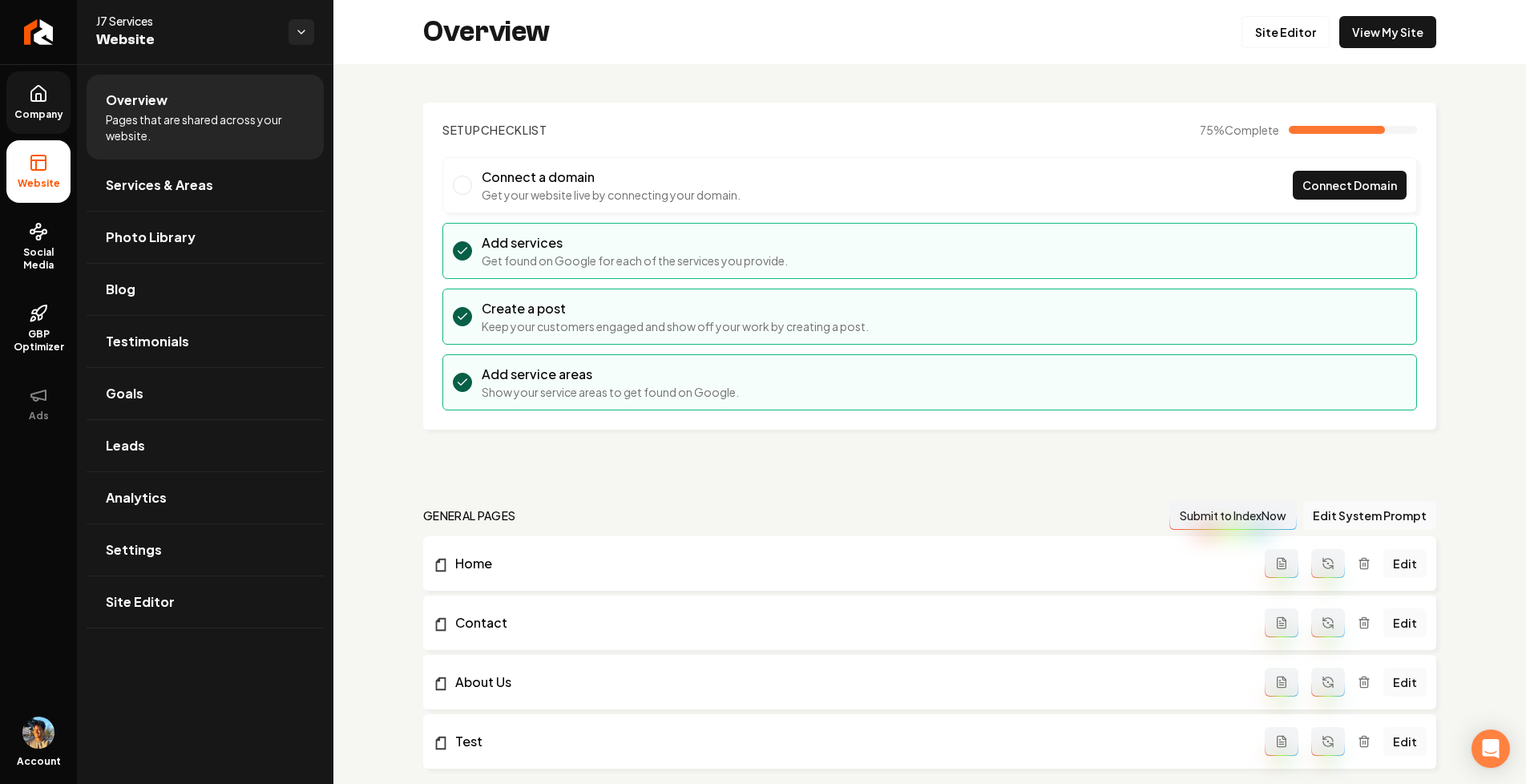
click at [1366, 53] on div "Overview Site Editor View My Site" at bounding box center [930, 32] width 1193 height 64
click at [1372, 29] on link "View My Site" at bounding box center [1388, 32] width 97 height 32
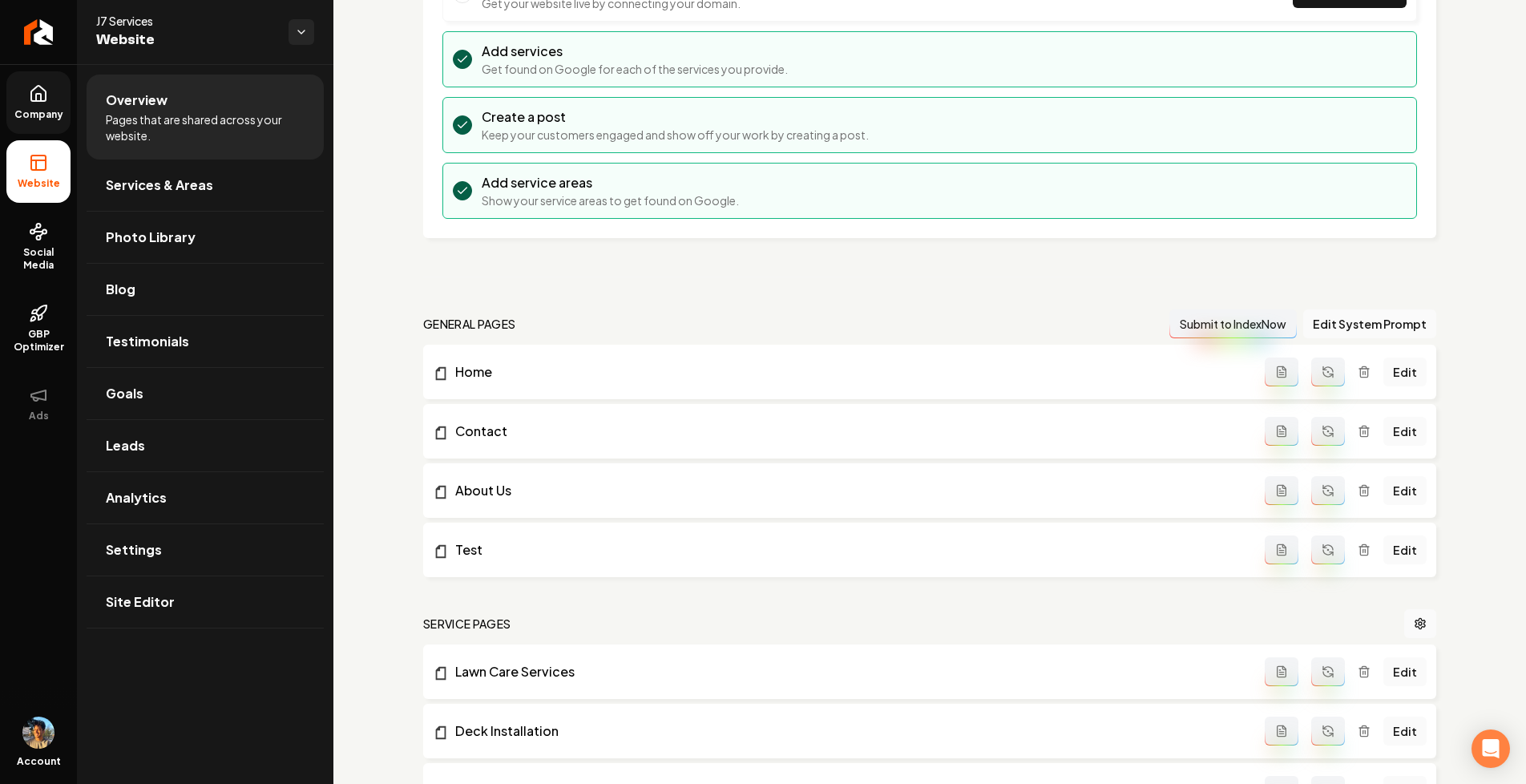
scroll to position [275, 0]
